Goal: Task Accomplishment & Management: Use online tool/utility

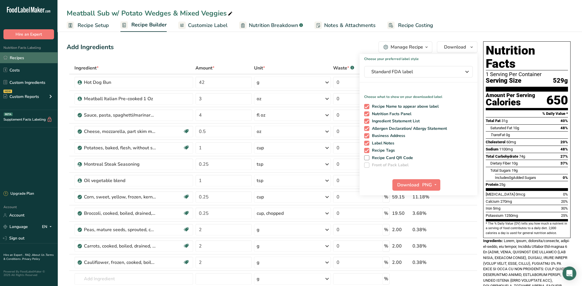
click at [22, 56] on link "Recipes" at bounding box center [28, 57] width 57 height 11
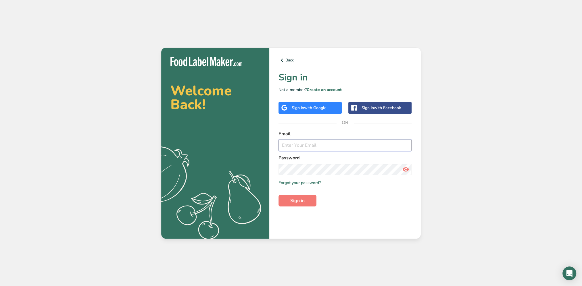
click at [303, 150] on input "email" at bounding box center [344, 145] width 133 height 11
type input "herrera-andrew@aramark.com"
click at [278, 195] on button "Sign in" at bounding box center [297, 200] width 38 height 11
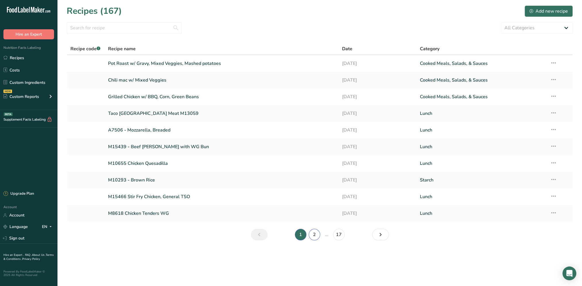
click at [311, 238] on link "2" at bounding box center [313, 234] width 11 height 11
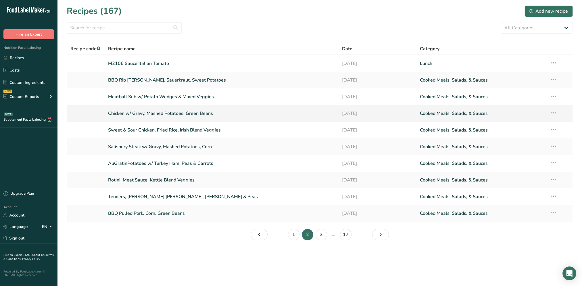
click at [167, 114] on link "Chicken w/ Gravy, Mashed Potatoes, Green Beans" at bounding box center [221, 113] width 227 height 12
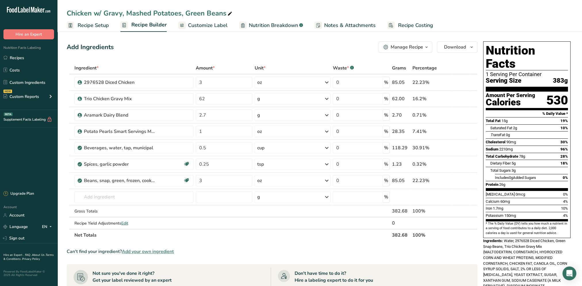
click at [212, 24] on span "Customize Label" at bounding box center [208, 26] width 40 height 8
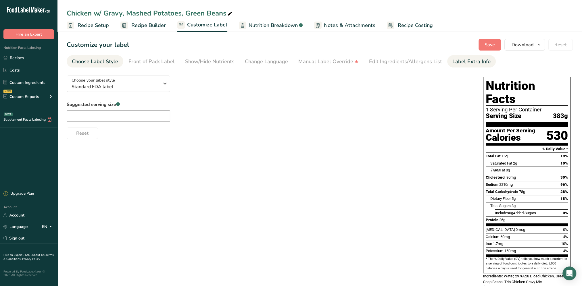
click at [457, 61] on div "Label Extra Info" at bounding box center [471, 62] width 38 height 8
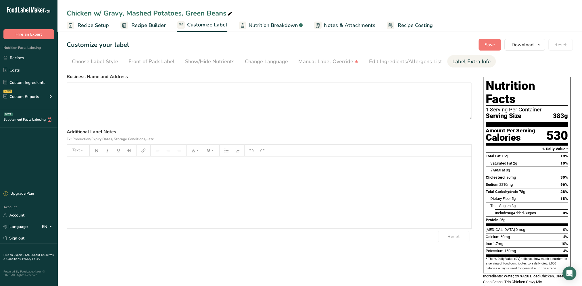
click at [100, 168] on div "﻿" at bounding box center [269, 193] width 404 height 72
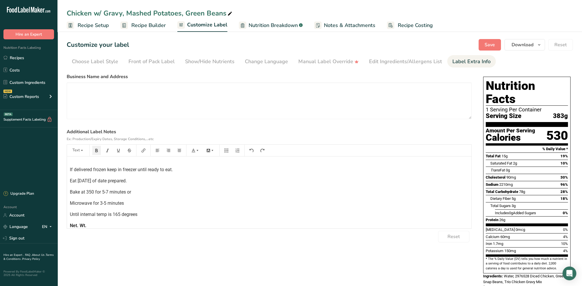
scroll to position [22, 0]
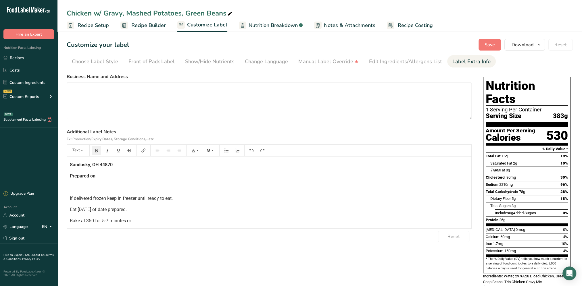
click at [102, 173] on p "Prepared on" at bounding box center [269, 176] width 398 height 7
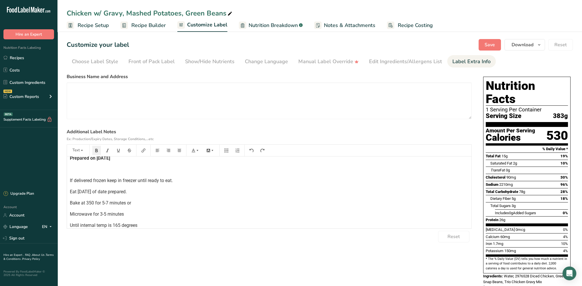
scroll to position [56, 0]
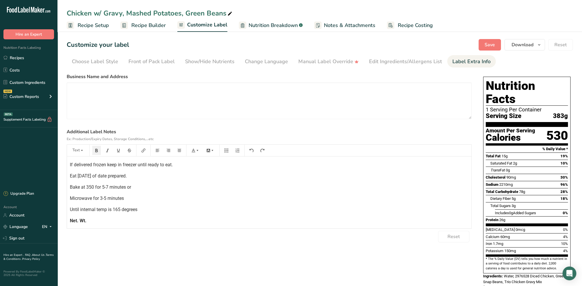
click at [115, 220] on p "Net. Wt." at bounding box center [269, 220] width 398 height 7
click at [494, 43] on span "Save" at bounding box center [489, 44] width 10 height 7
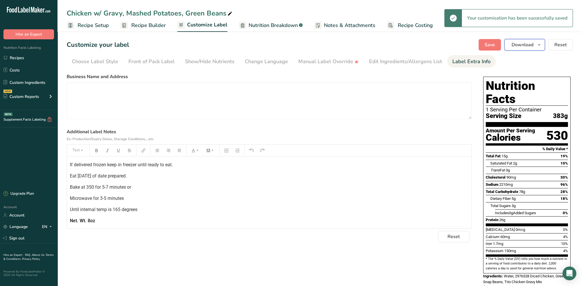
click at [515, 45] on span "Download" at bounding box center [522, 44] width 22 height 7
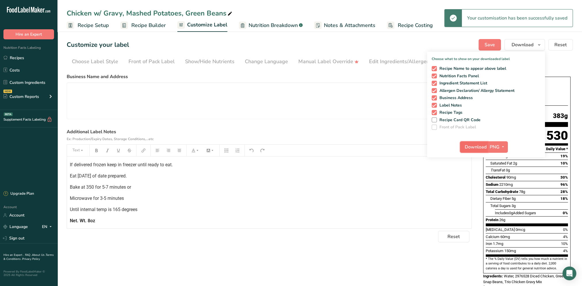
click at [468, 150] on span "Download" at bounding box center [475, 147] width 22 height 7
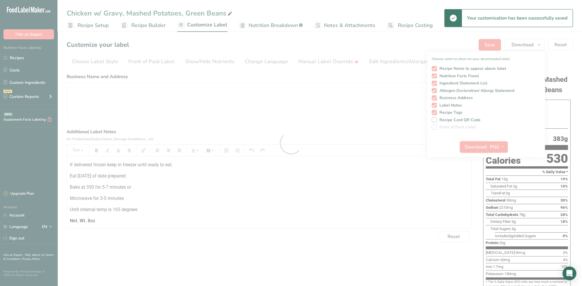
scroll to position [0, 0]
